Goal: Information Seeking & Learning: Learn about a topic

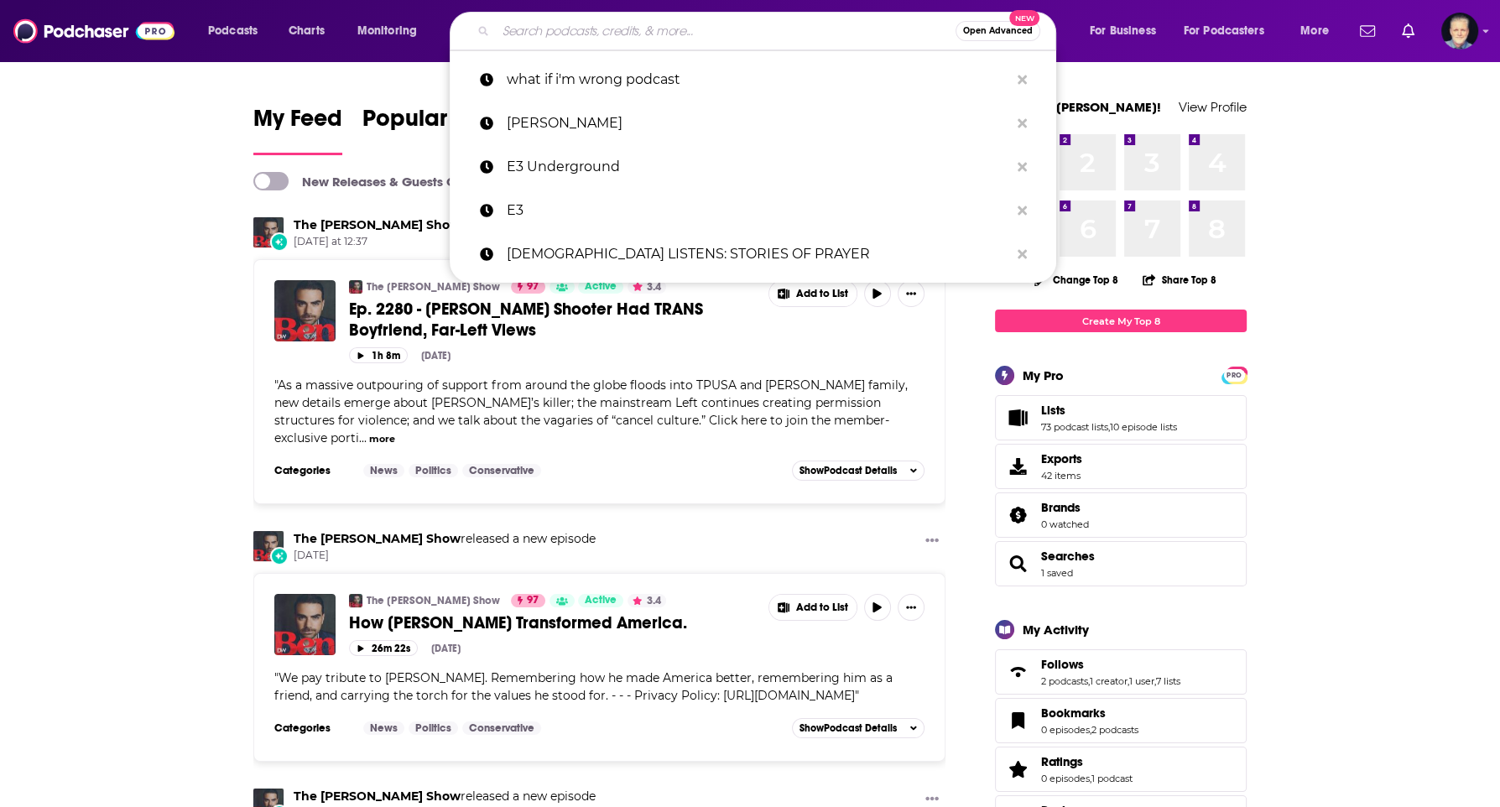
click at [633, 36] on input "Search podcasts, credits, & more..." at bounding box center [726, 31] width 460 height 27
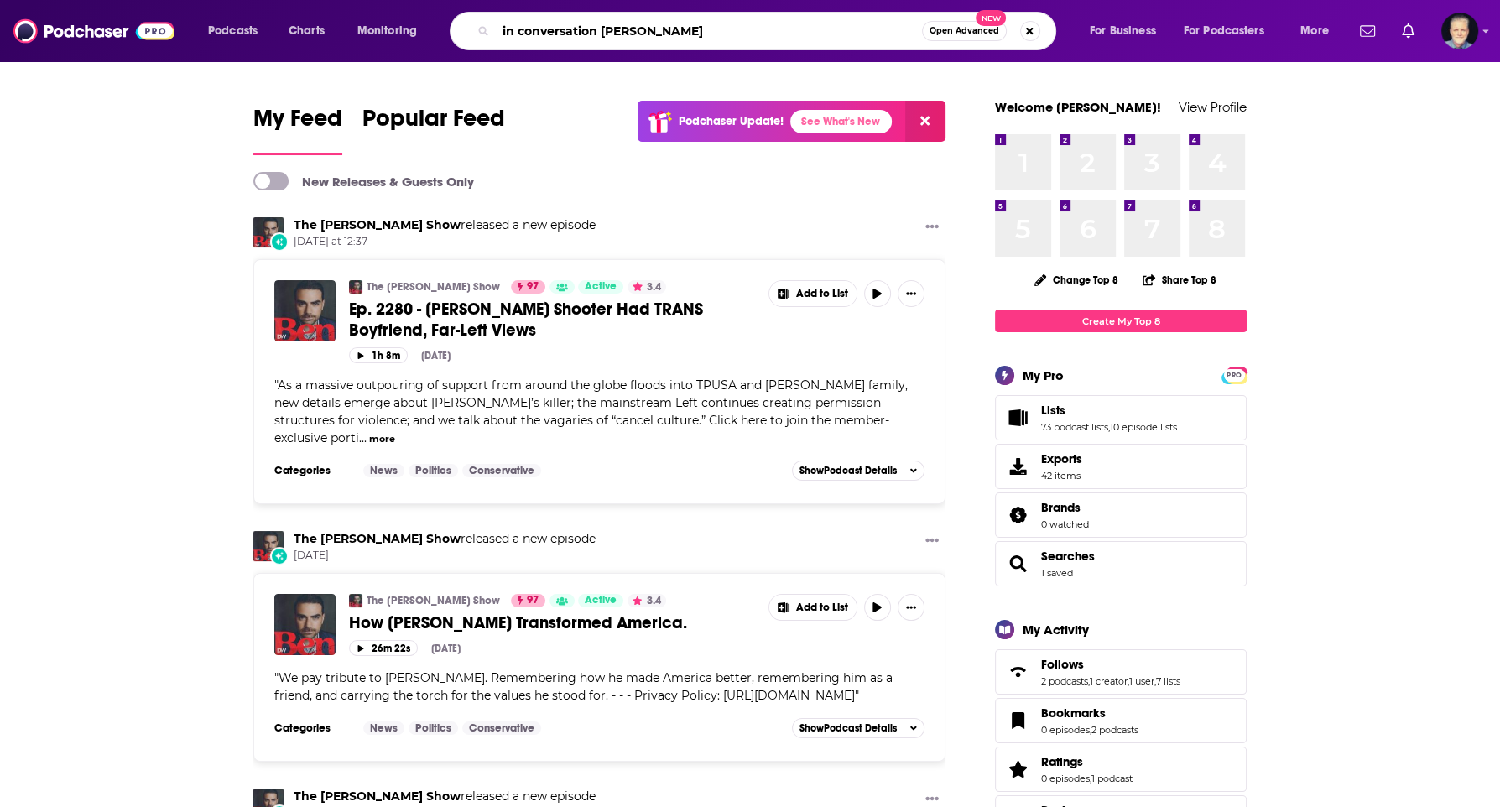
type input "in conversation [PERSON_NAME]"
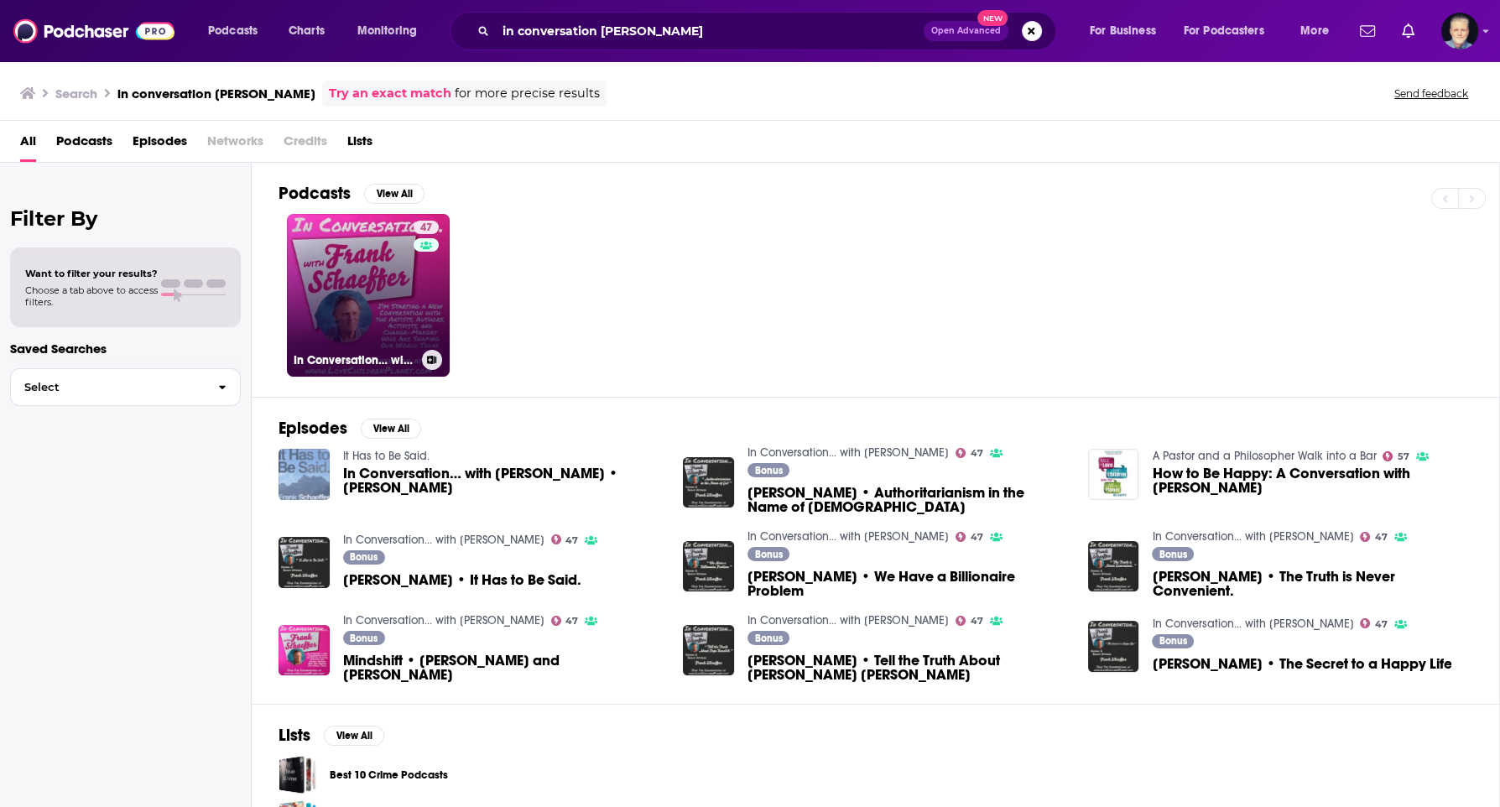
click at [380, 326] on link "47 In Conversation… with [PERSON_NAME]" at bounding box center [368, 295] width 163 height 163
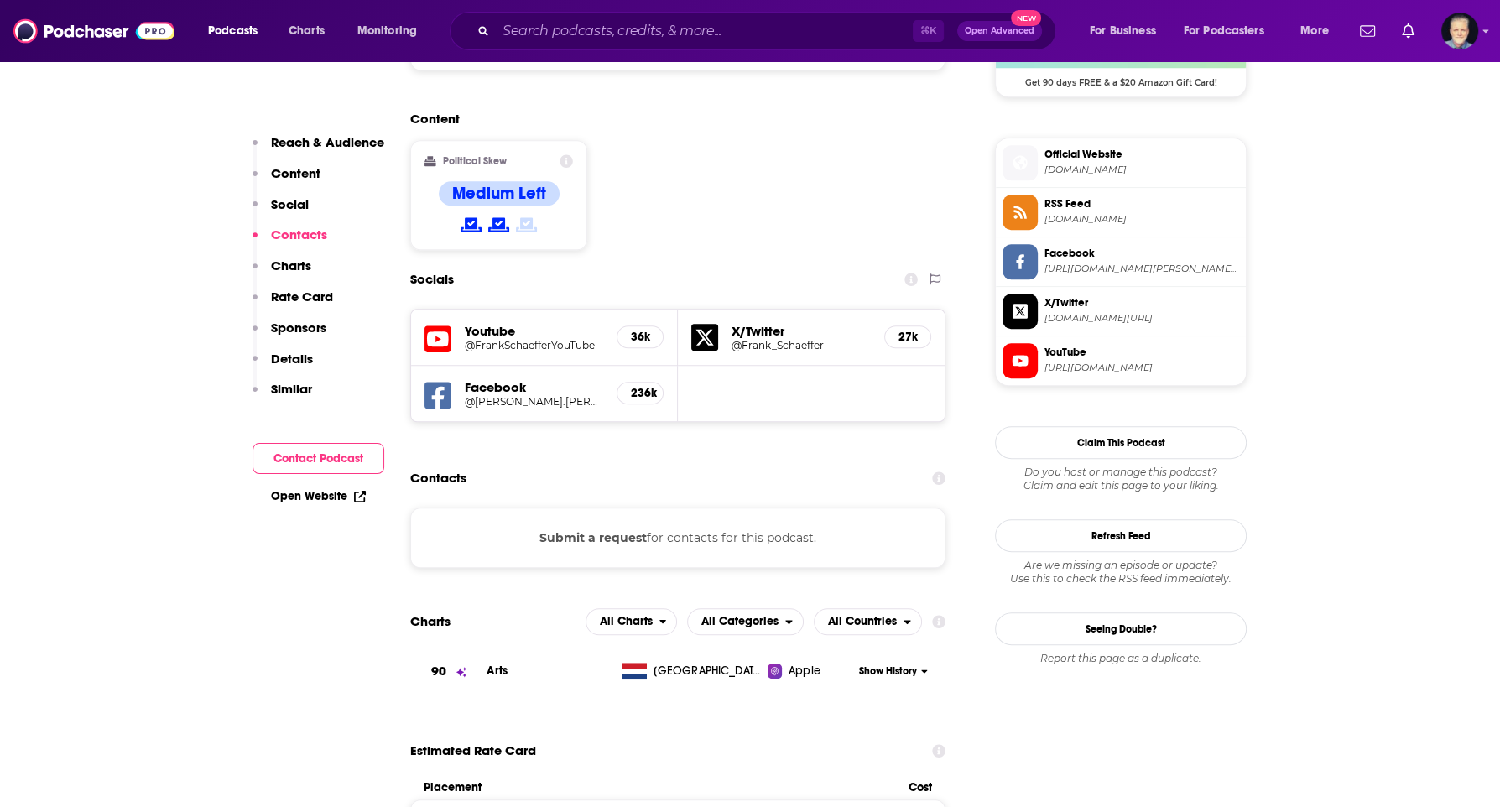
scroll to position [1293, 0]
